Goal: Check status: Check status

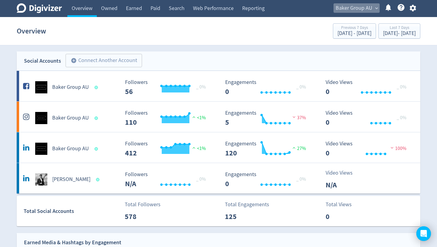
click at [364, 9] on span "Baker Group AU" at bounding box center [354, 8] width 37 height 10
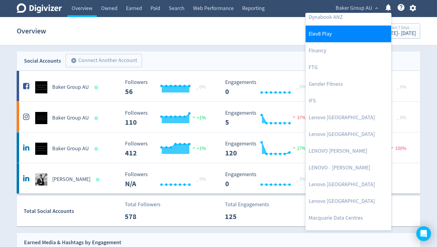
scroll to position [218, 0]
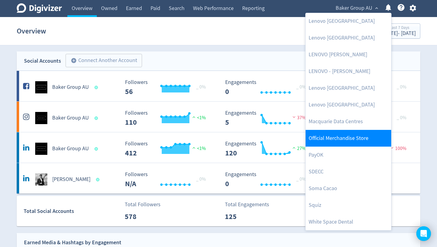
click at [349, 141] on link "Official Merchandise Store" at bounding box center [349, 138] width 86 height 17
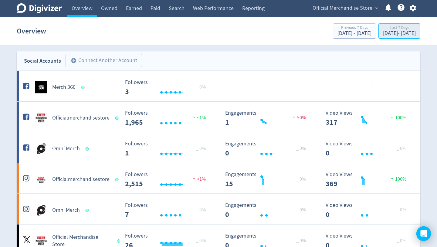
click at [390, 33] on div "[DATE] - [DATE]" at bounding box center [399, 33] width 33 height 5
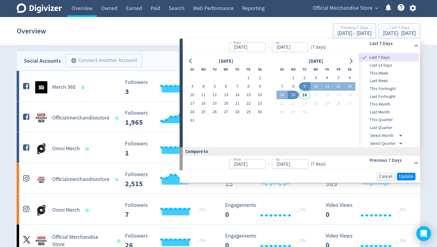
click at [390, 66] on span "Last 14 Days" at bounding box center [389, 65] width 60 height 7
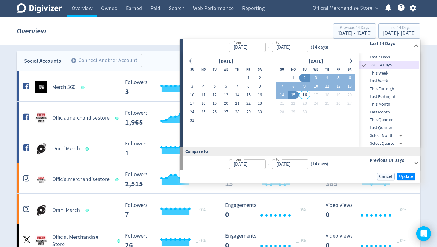
type input "[DATE]"
click at [407, 176] on span "Update" at bounding box center [406, 176] width 14 height 5
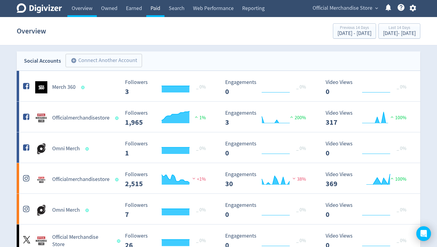
click at [158, 8] on link "Paid" at bounding box center [155, 8] width 18 height 17
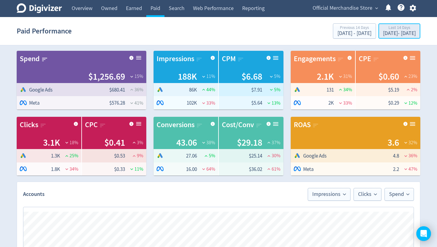
click at [396, 34] on div "[DATE] - [DATE]" at bounding box center [399, 33] width 33 height 5
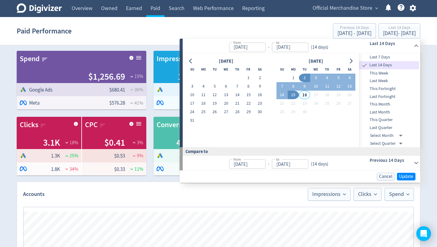
click at [381, 104] on span "This Month" at bounding box center [389, 104] width 60 height 7
type input "[DATE]"
click at [405, 174] on span "Update" at bounding box center [406, 176] width 14 height 5
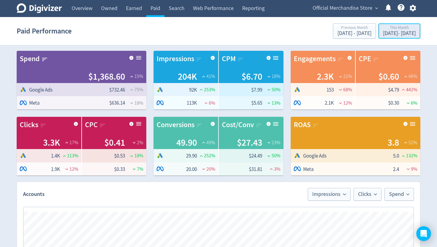
click at [397, 36] on div "[DATE] - [DATE]" at bounding box center [399, 33] width 33 height 5
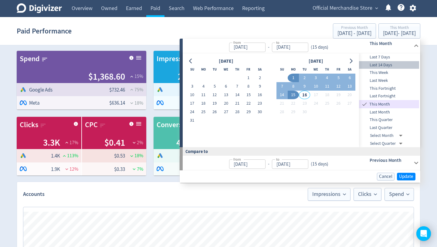
click at [390, 67] on span "Last 14 Days" at bounding box center [389, 65] width 60 height 7
type input "[DATE]"
click at [412, 174] on span "Update" at bounding box center [406, 176] width 14 height 5
